Goal: Check status: Check status

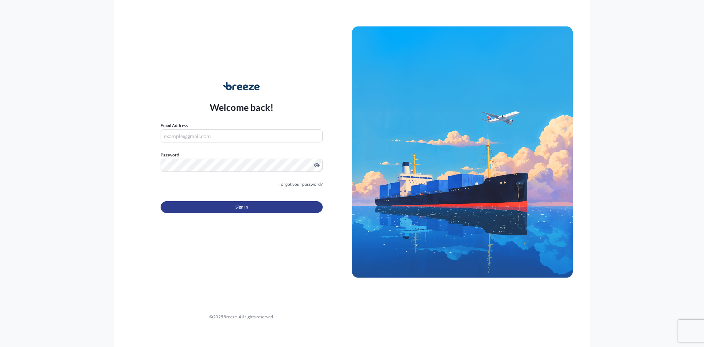
type input "[PERSON_NAME][EMAIL_ADDRESS][PERSON_NAME][DOMAIN_NAME]"
click at [222, 204] on button "Sign In" at bounding box center [242, 207] width 162 height 12
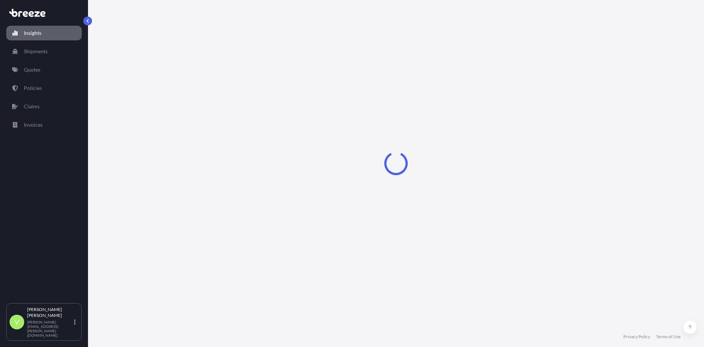
select select "2025"
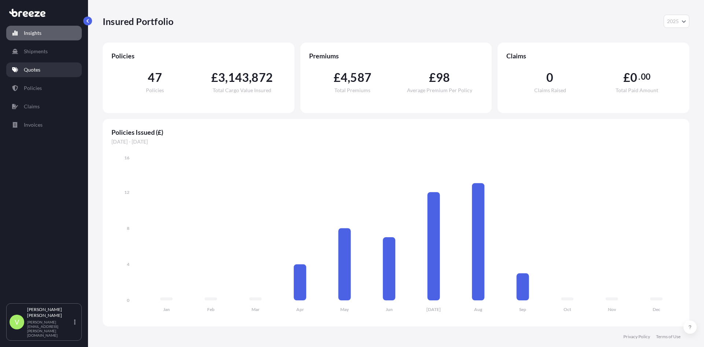
click at [29, 66] on p "Quotes" at bounding box center [32, 69] width 17 height 7
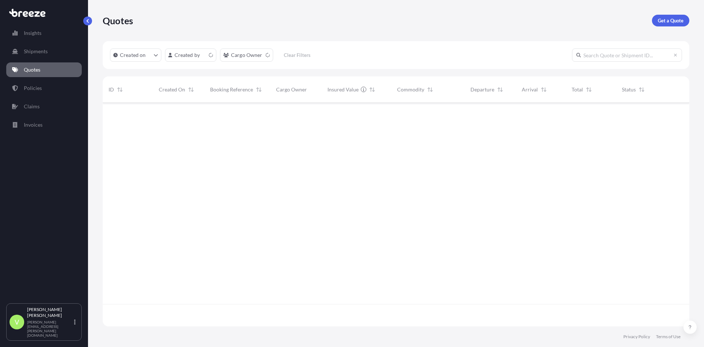
scroll to position [222, 581]
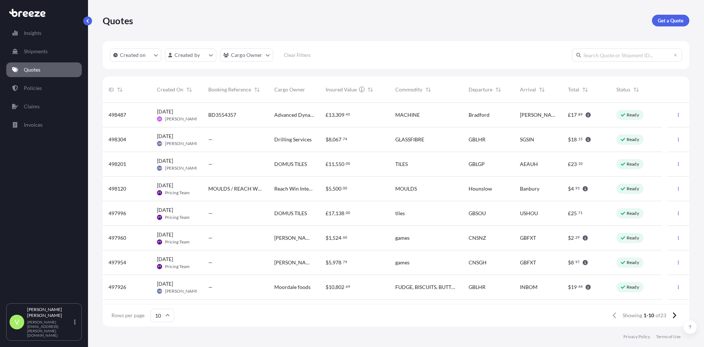
click at [169, 312] on input "10" at bounding box center [162, 314] width 24 height 13
click at [162, 277] on div "25" at bounding box center [162, 280] width 18 height 14
click at [607, 56] on input "text" at bounding box center [627, 54] width 110 height 13
type input "497125"
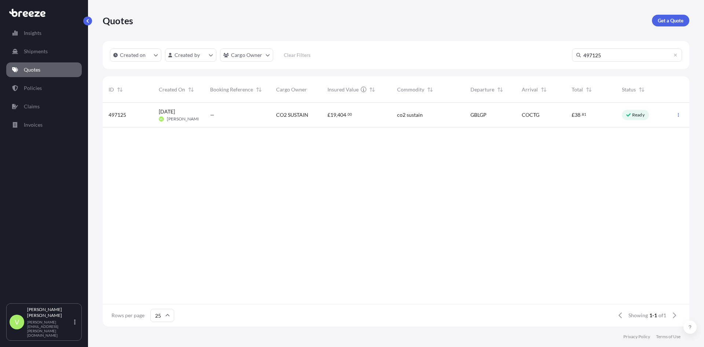
click at [181, 116] on span "[PERSON_NAME]" at bounding box center [184, 119] width 35 height 6
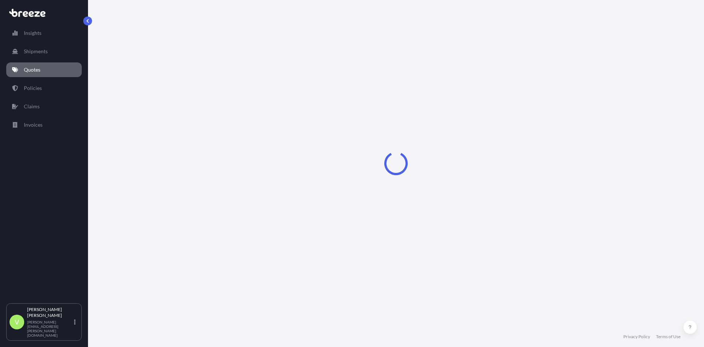
select select "Sea"
select select "1"
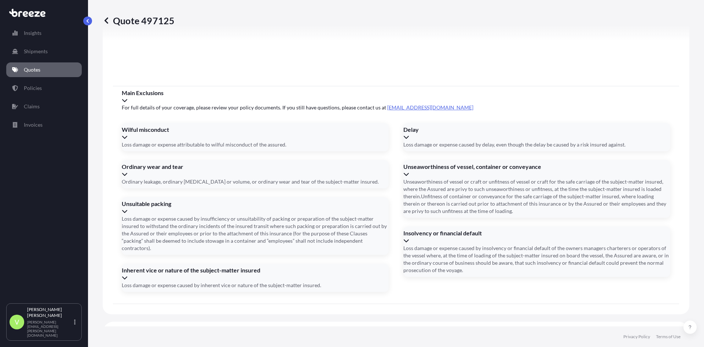
scroll to position [810, 0]
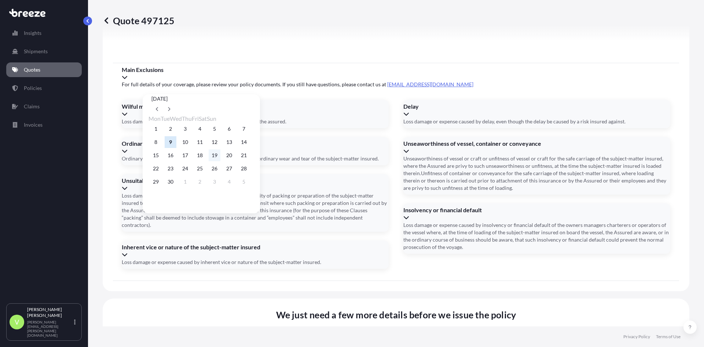
click at [220, 155] on button "19" at bounding box center [215, 155] width 12 height 12
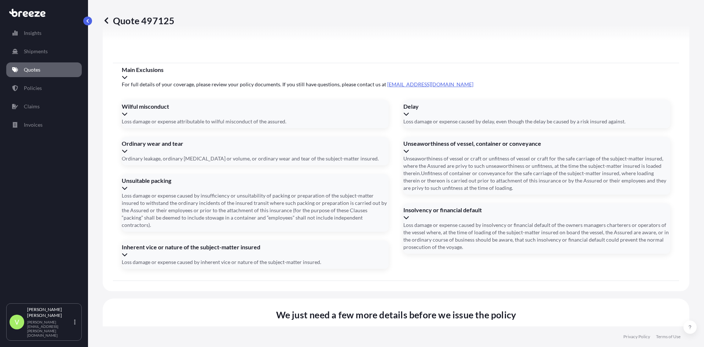
type input "[DATE]"
type input "BE3554274"
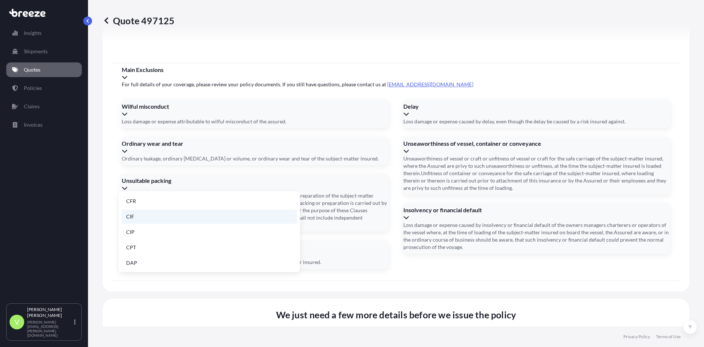
click at [140, 215] on li "CIF" at bounding box center [209, 216] width 175 height 14
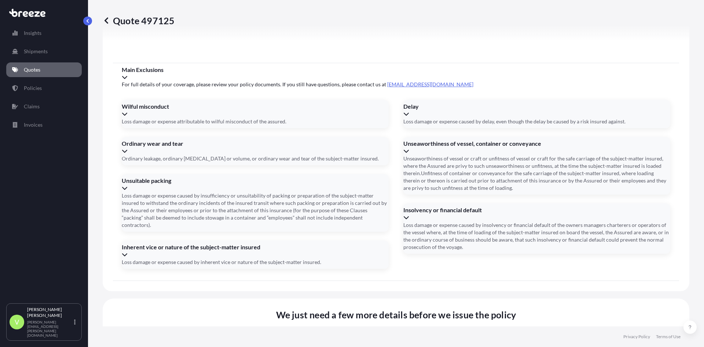
type input "CIF"
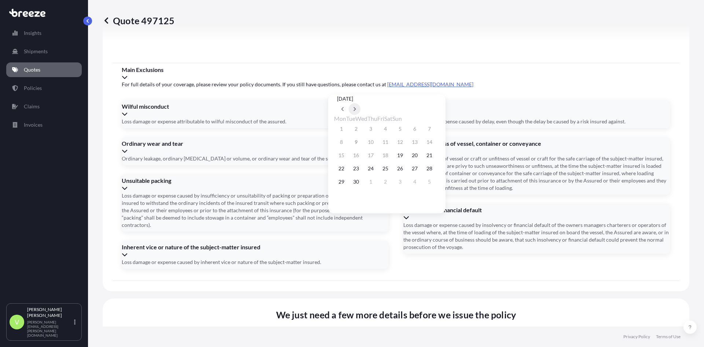
click at [356, 107] on icon at bounding box center [354, 109] width 3 height 4
click at [421, 140] on button "11" at bounding box center [415, 142] width 12 height 12
type input "[DATE]"
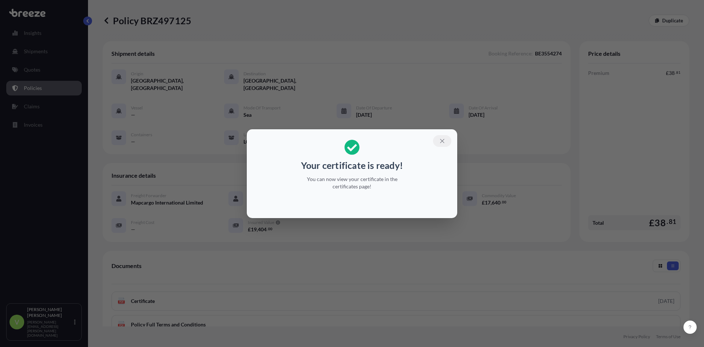
click at [442, 140] on icon "button" at bounding box center [442, 141] width 7 height 7
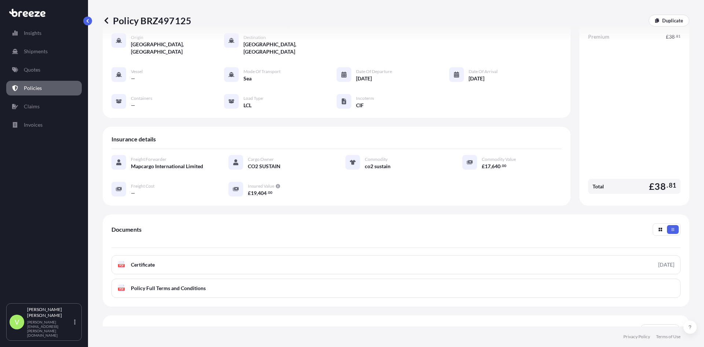
scroll to position [37, 0]
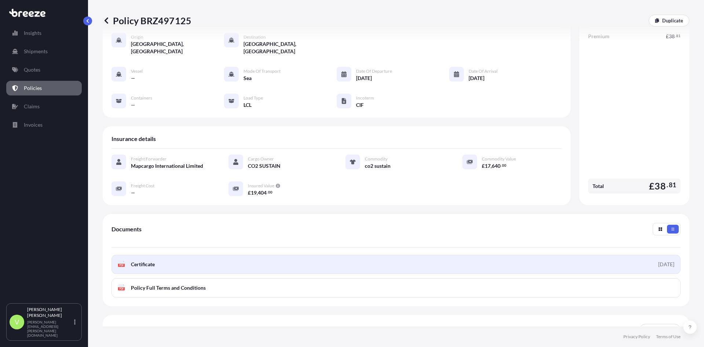
click at [143, 260] on span "Certificate" at bounding box center [143, 263] width 24 height 7
